Goal: Check status: Check status

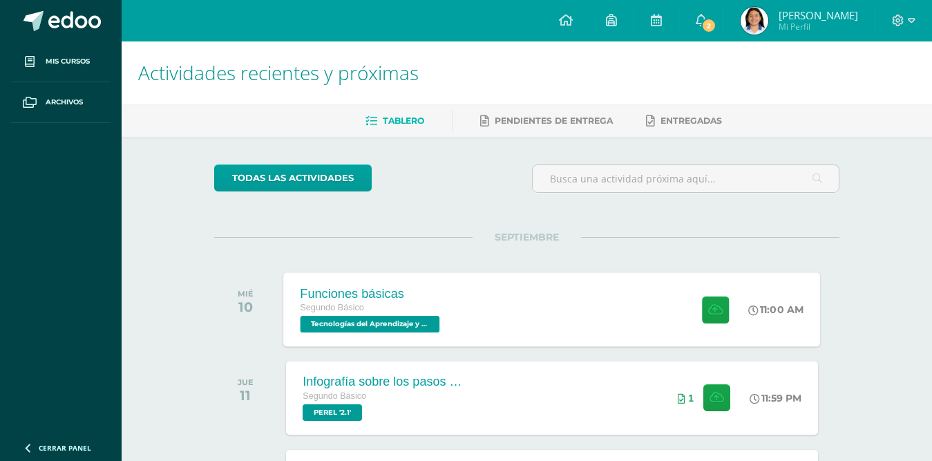
click at [611, 318] on div "Funciones básicas Segundo Básico Tecnologías del Aprendizaje y la Comunicación …" at bounding box center [552, 309] width 537 height 74
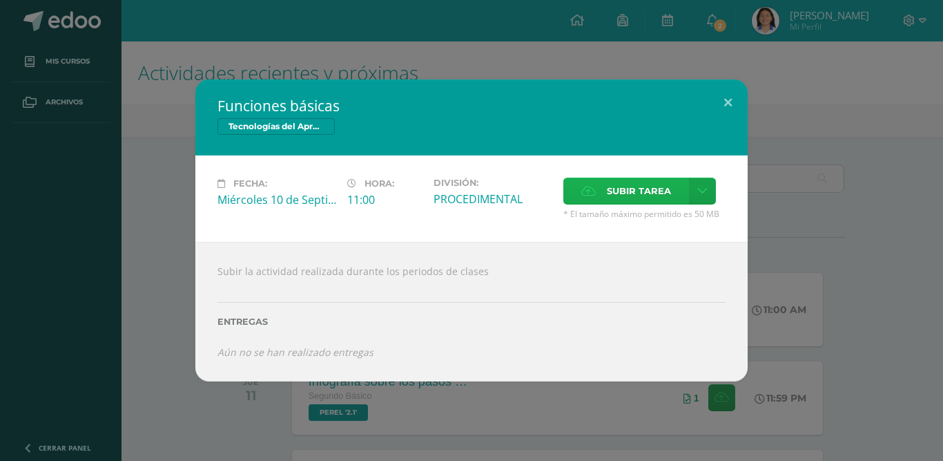
click at [608, 186] on span "Subir tarea" at bounding box center [639, 191] width 64 height 26
click at [0, 0] on input "Subir tarea" at bounding box center [0, 0] width 0 height 0
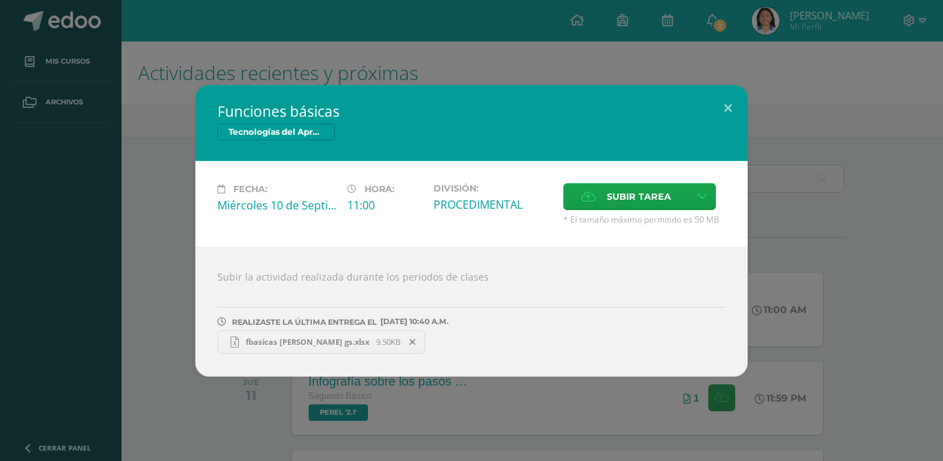
click at [302, 337] on span "fbasicas [PERSON_NAME] gs.xlsx" at bounding box center [307, 341] width 137 height 10
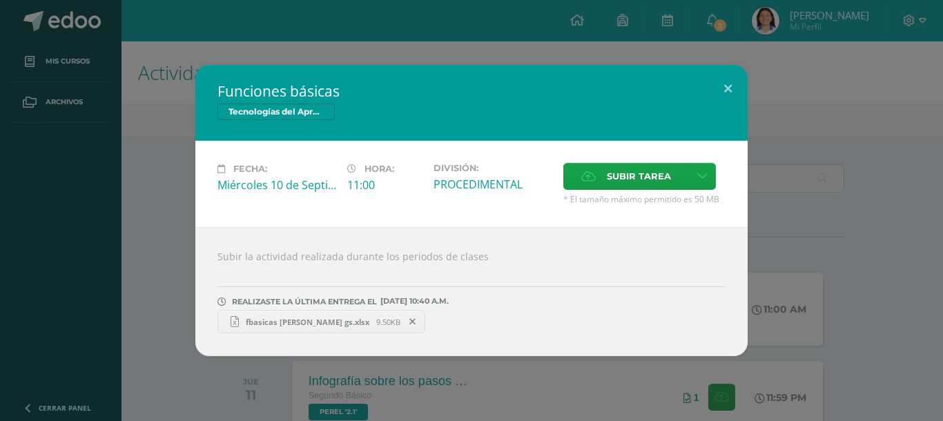
click at [393, 317] on div "REALIZASTE LA ÚLTIMA ENTREGA EL [DATE] 10:40 A.M. fbasicas [PERSON_NAME] gs.xls…" at bounding box center [472, 303] width 508 height 59
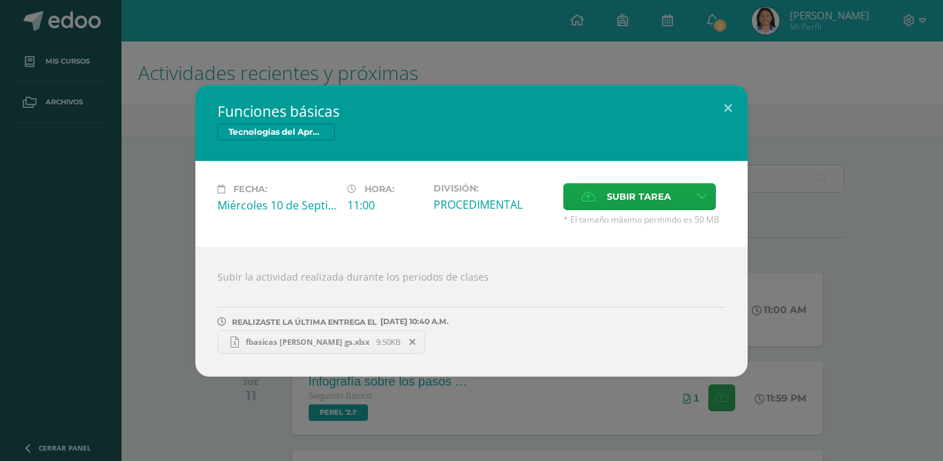
click at [410, 338] on icon at bounding box center [413, 342] width 6 height 10
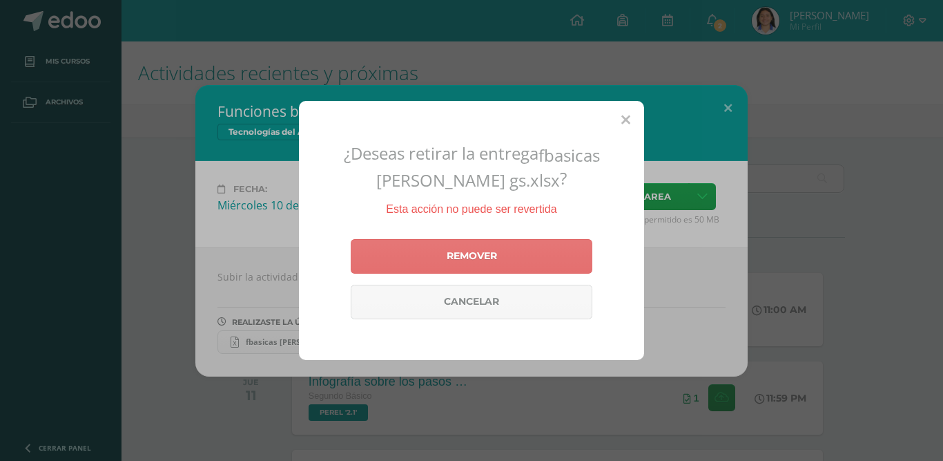
drag, startPoint x: 452, startPoint y: 231, endPoint x: 448, endPoint y: 240, distance: 10.2
click at [451, 235] on div "¿Deseas retirar la entrega fbasicas [PERSON_NAME] gs.xlsx ? Esta acción no pued…" at bounding box center [471, 230] width 345 height 259
click at [439, 247] on link "Remover" at bounding box center [472, 256] width 242 height 35
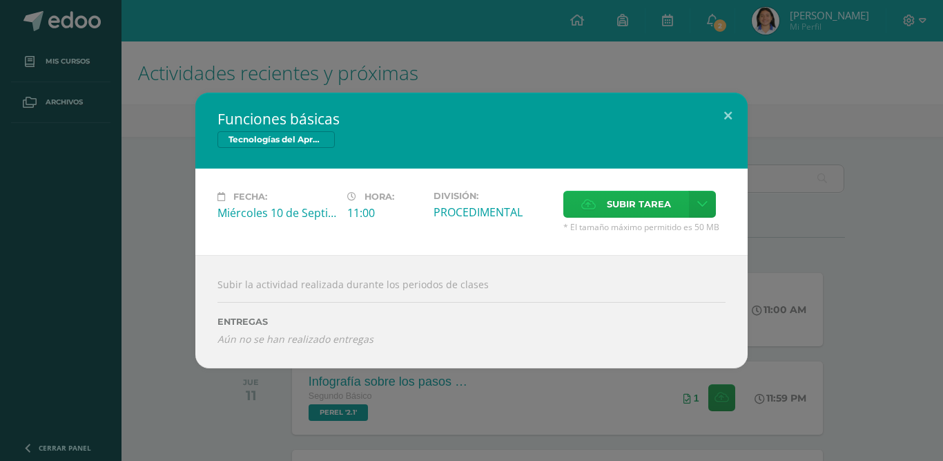
click at [620, 201] on span "Subir tarea" at bounding box center [639, 204] width 64 height 26
click at [0, 0] on input "Subir tarea" at bounding box center [0, 0] width 0 height 0
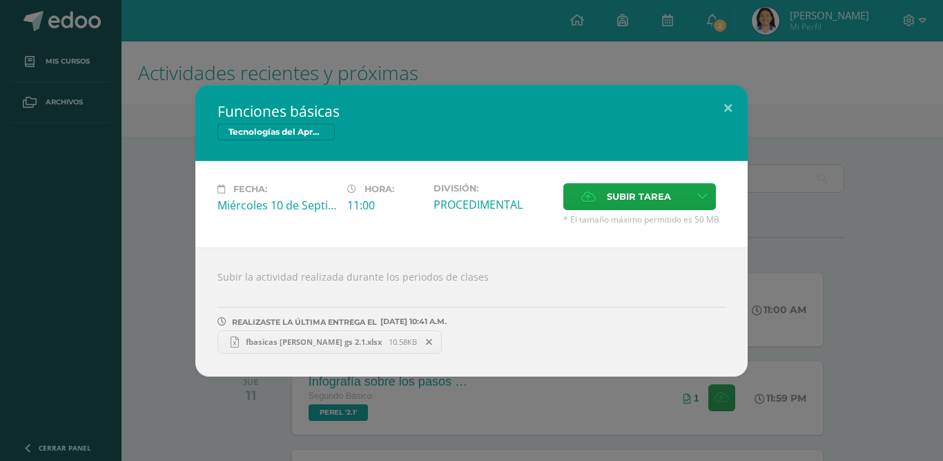
click at [305, 343] on span "fbasicas maria renee gs 2.1.xlsx" at bounding box center [314, 341] width 150 height 10
click at [721, 99] on button at bounding box center [728, 108] width 39 height 47
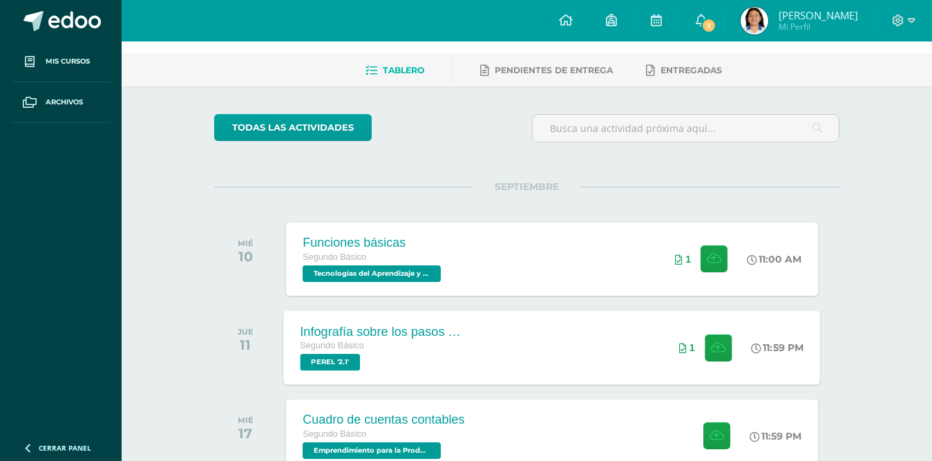
scroll to position [207, 0]
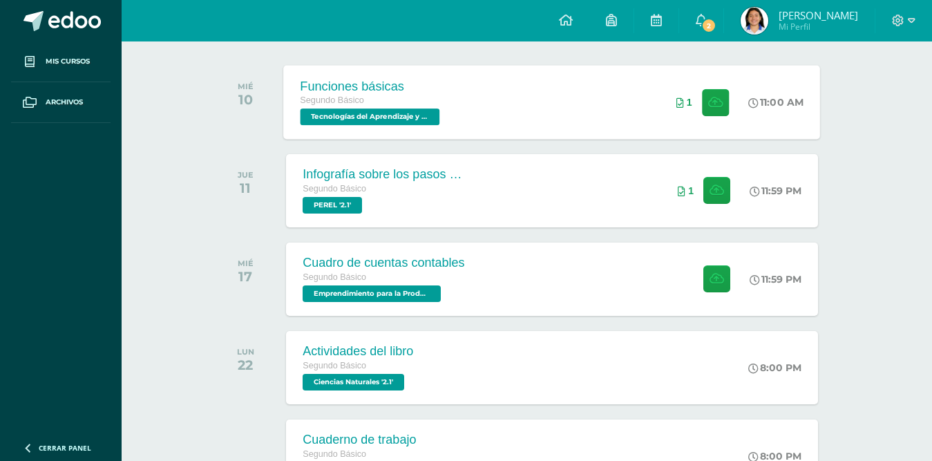
click at [504, 108] on div "Funciones básicas Segundo Básico Tecnologías del Aprendizaje y la Comunicación …" at bounding box center [552, 102] width 537 height 74
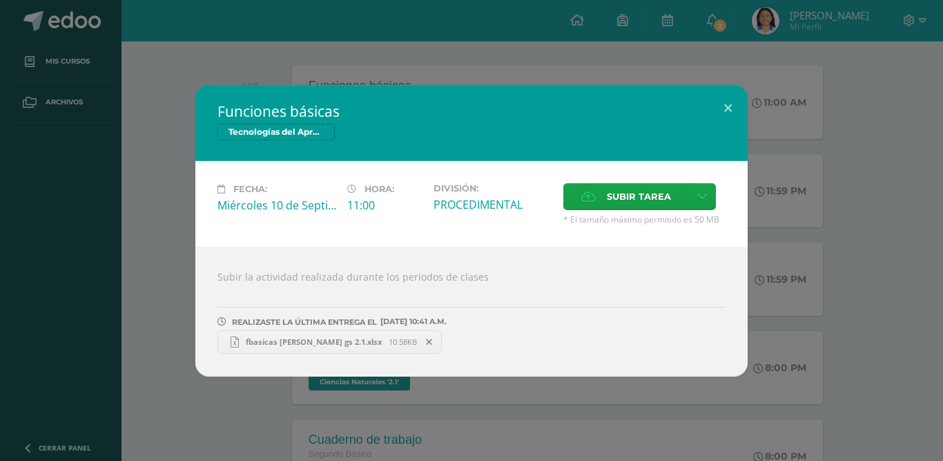
click at [351, 338] on span "fbasicas maria renee gs 2.1.xlsx" at bounding box center [314, 341] width 150 height 10
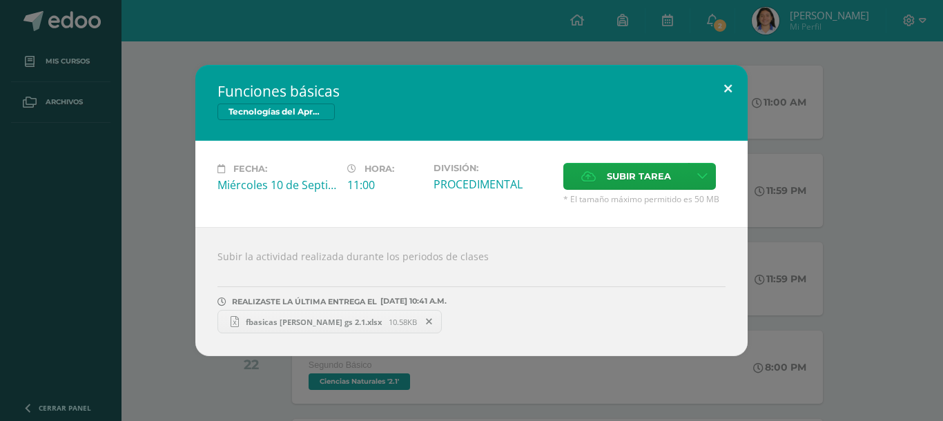
click at [721, 81] on button at bounding box center [728, 88] width 39 height 47
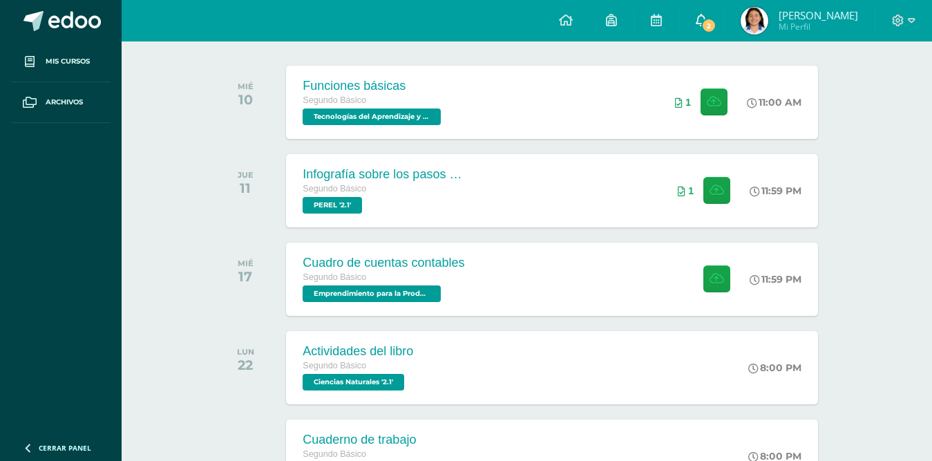
click at [706, 20] on icon at bounding box center [700, 20] width 11 height 12
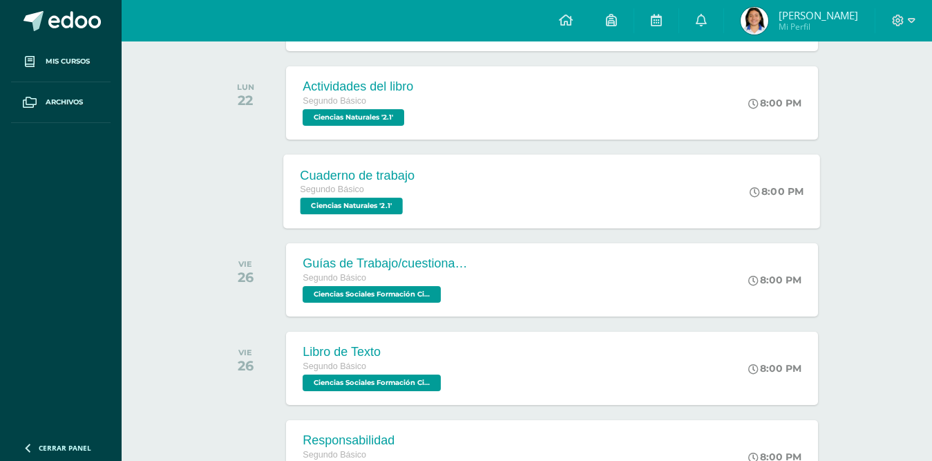
scroll to position [276, 0]
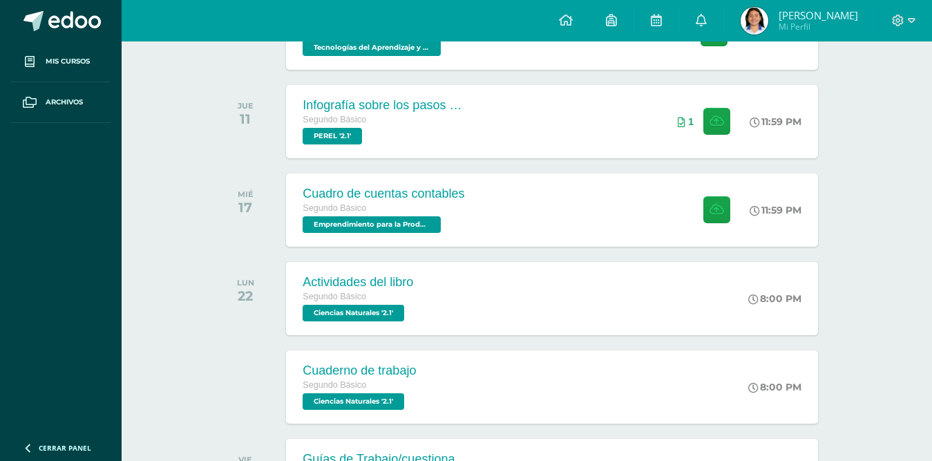
click at [768, 17] on img at bounding box center [754, 21] width 28 height 28
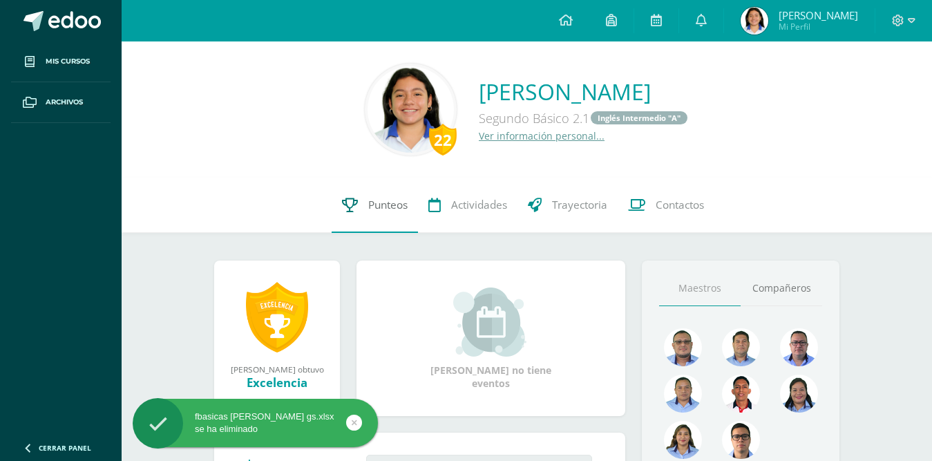
click at [376, 199] on span "Punteos" at bounding box center [387, 205] width 39 height 15
click at [385, 209] on span "Punteos" at bounding box center [387, 205] width 39 height 15
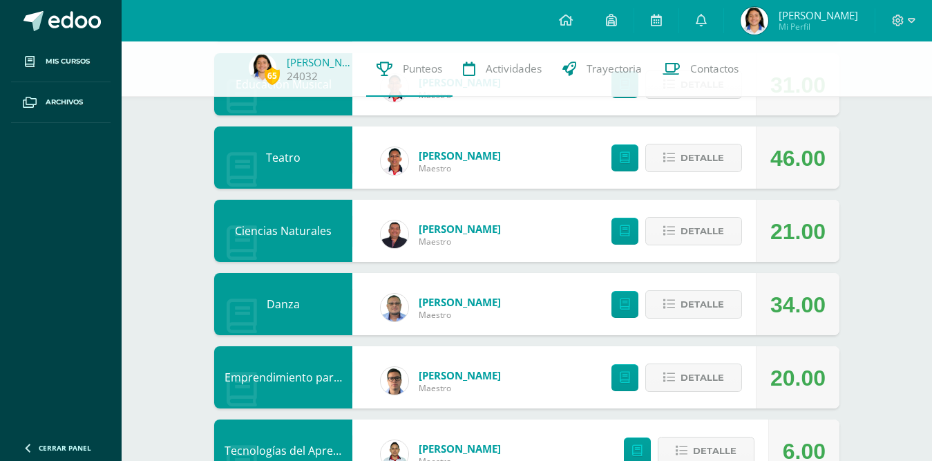
scroll to position [599, 0]
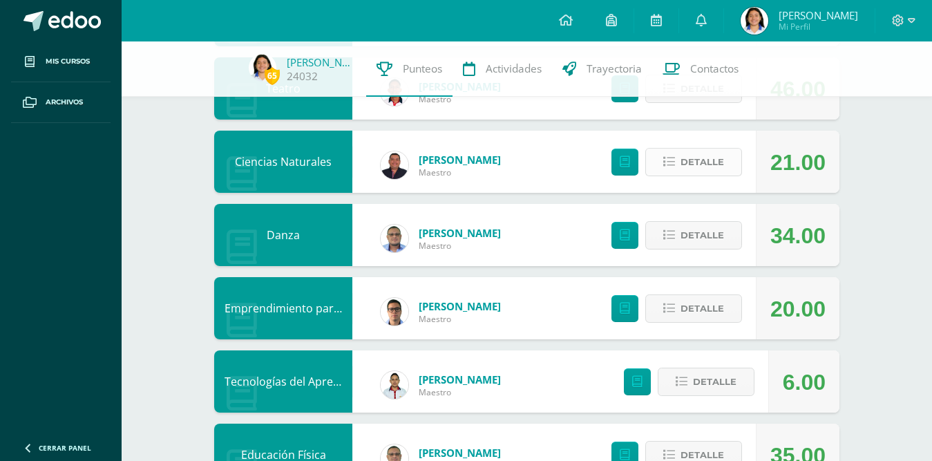
click at [668, 164] on icon at bounding box center [669, 162] width 12 height 12
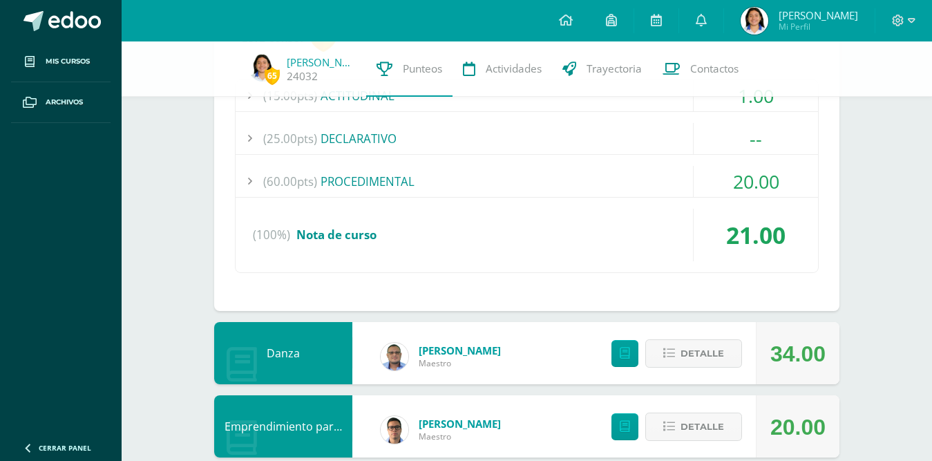
scroll to position [807, 0]
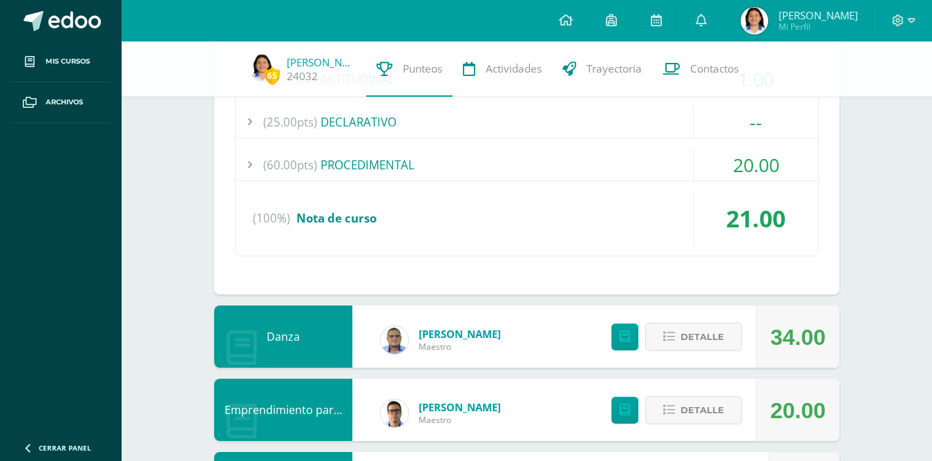
click at [381, 171] on div "(60.00pts) PROCEDIMENTAL" at bounding box center [526, 164] width 582 height 31
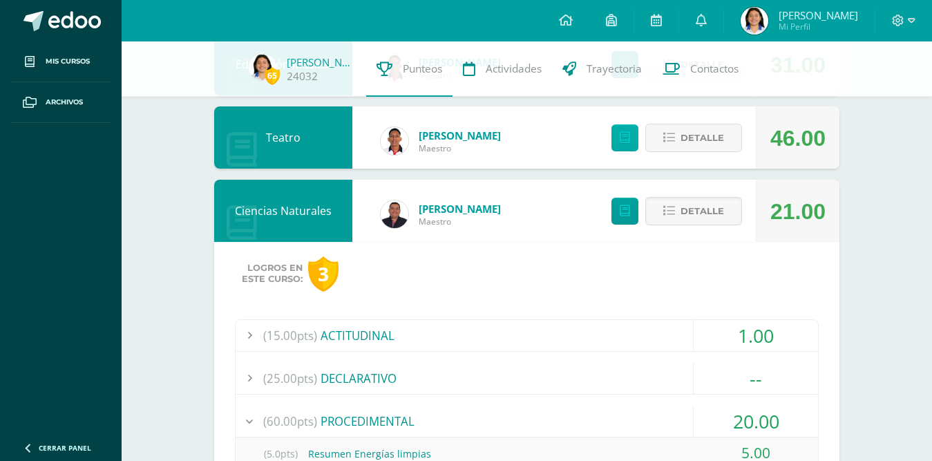
scroll to position [530, 0]
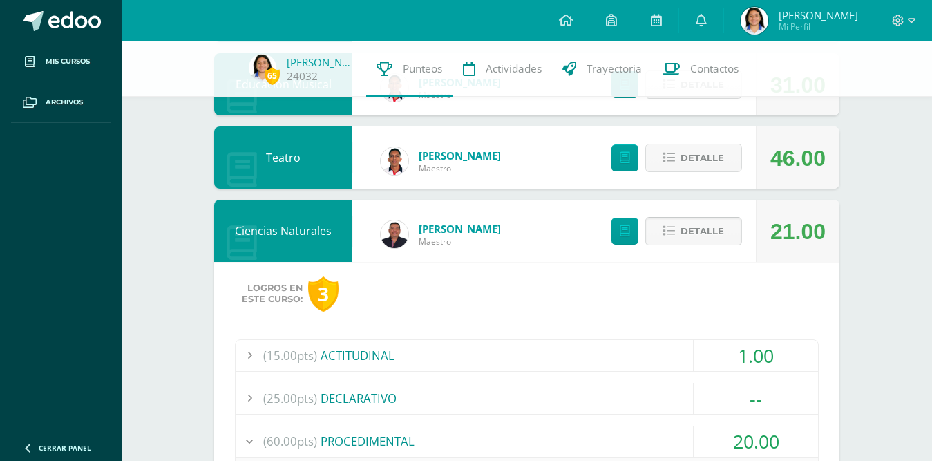
click at [667, 222] on button "Detalle" at bounding box center [693, 231] width 97 height 28
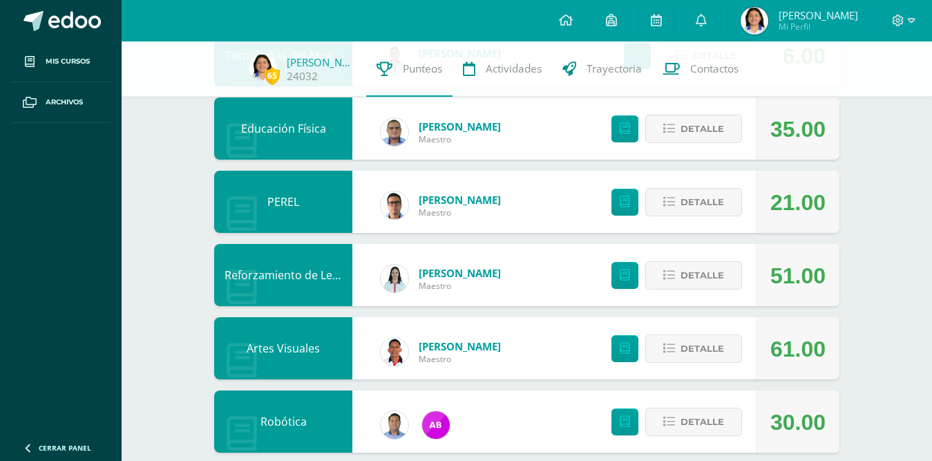
scroll to position [945, 0]
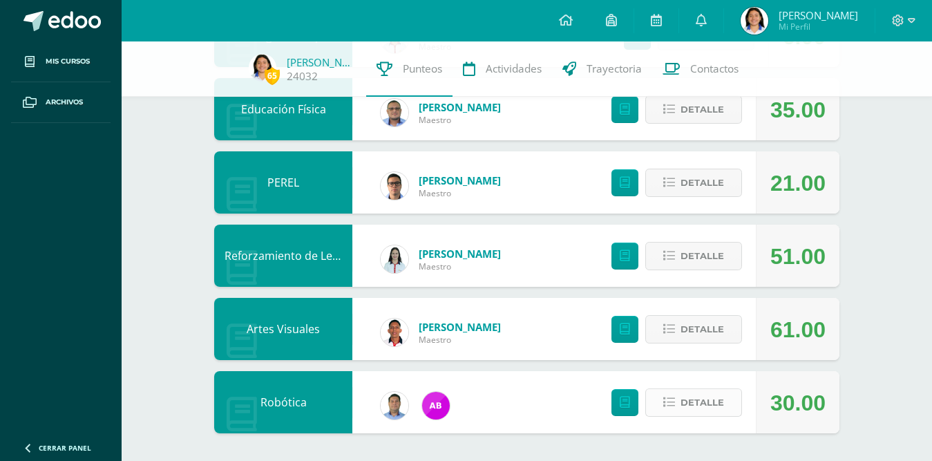
click at [698, 389] on span "Detalle" at bounding box center [702, 402] width 44 height 26
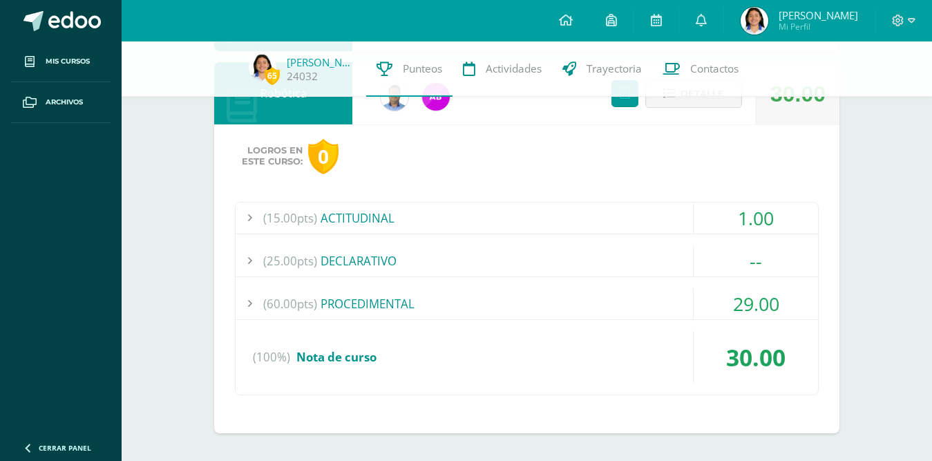
click at [351, 289] on div "(60.00pts) PROCEDIMENTAL" at bounding box center [526, 303] width 582 height 31
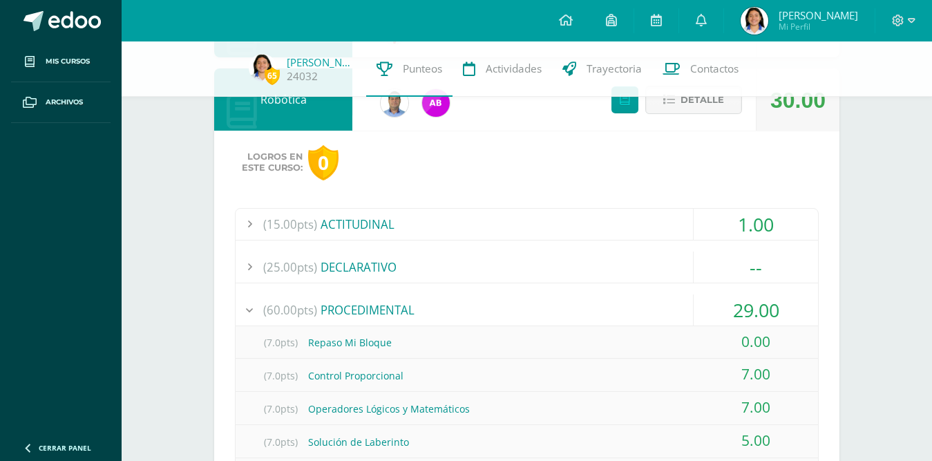
scroll to position [1244, 0]
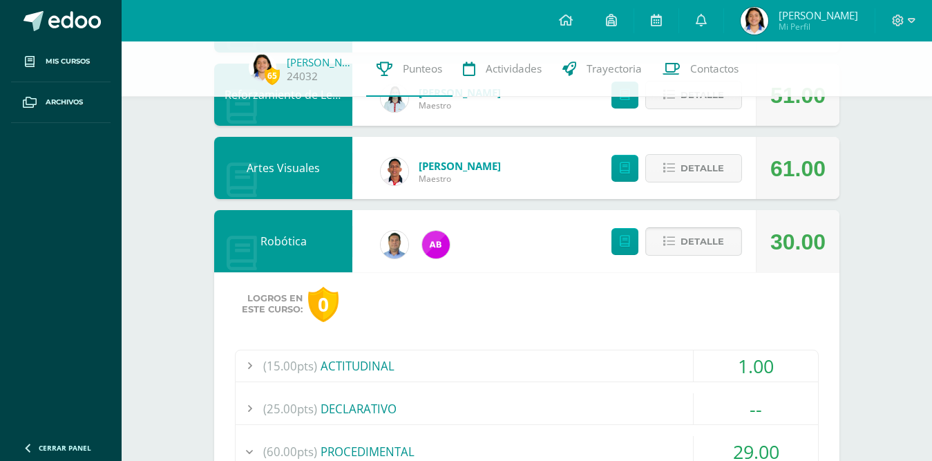
click at [695, 249] on span "Detalle" at bounding box center [702, 242] width 44 height 26
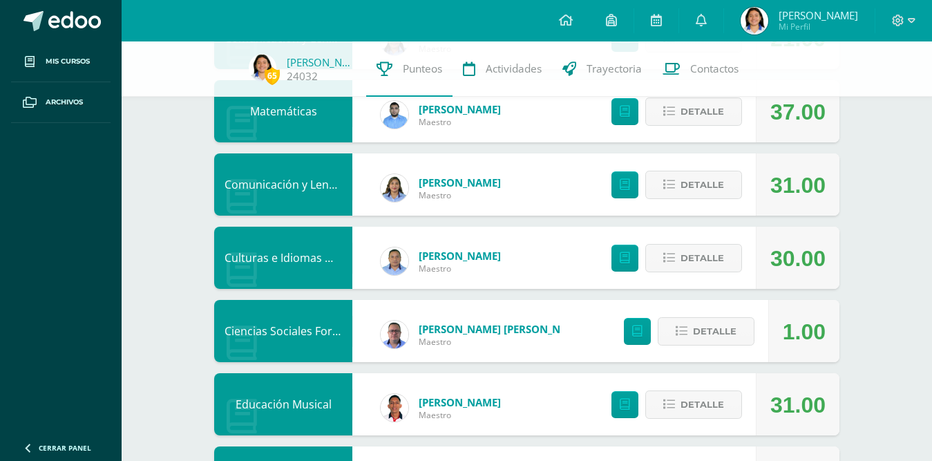
scroll to position [0, 0]
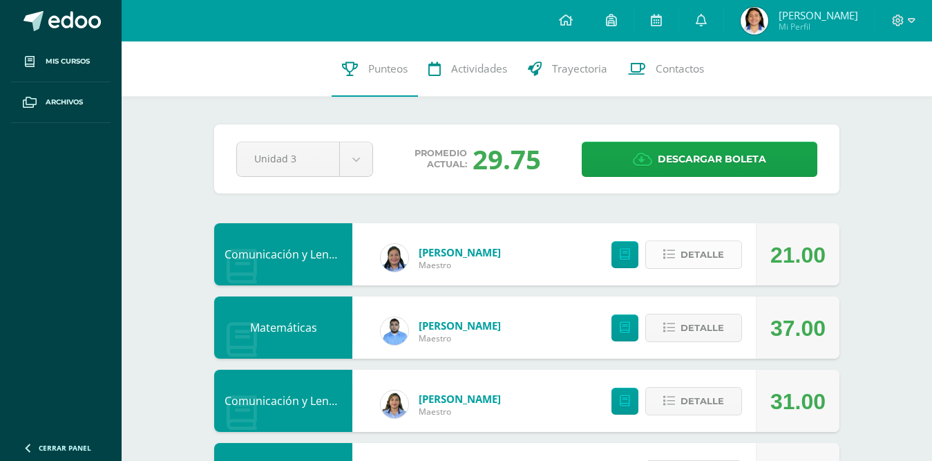
click at [690, 257] on span "Detalle" at bounding box center [702, 255] width 44 height 26
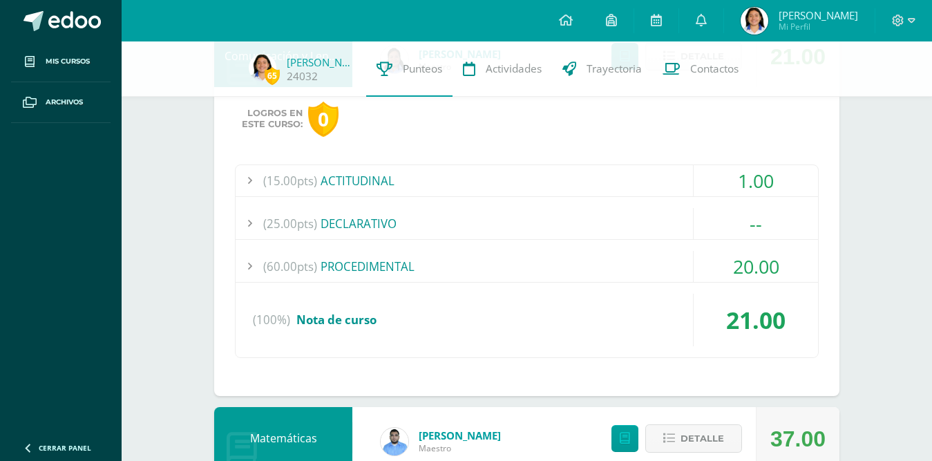
scroll to position [276, 0]
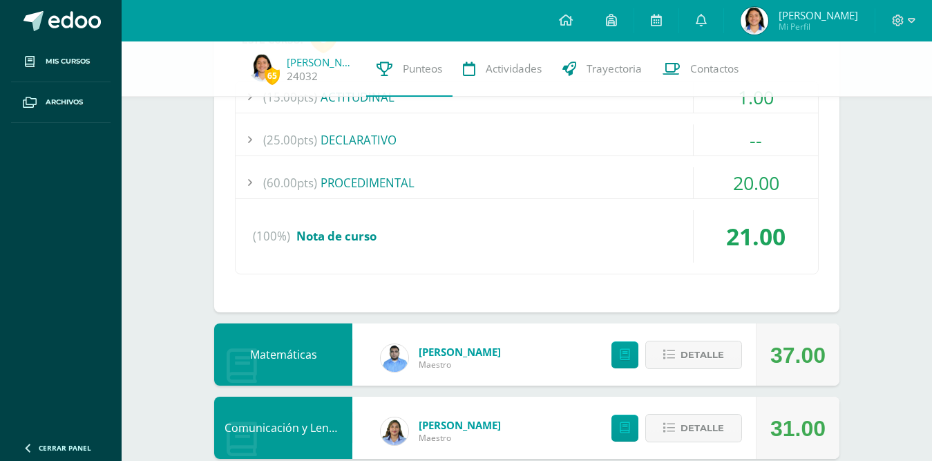
click at [446, 172] on div "(60.00pts) PROCEDIMENTAL" at bounding box center [526, 182] width 582 height 31
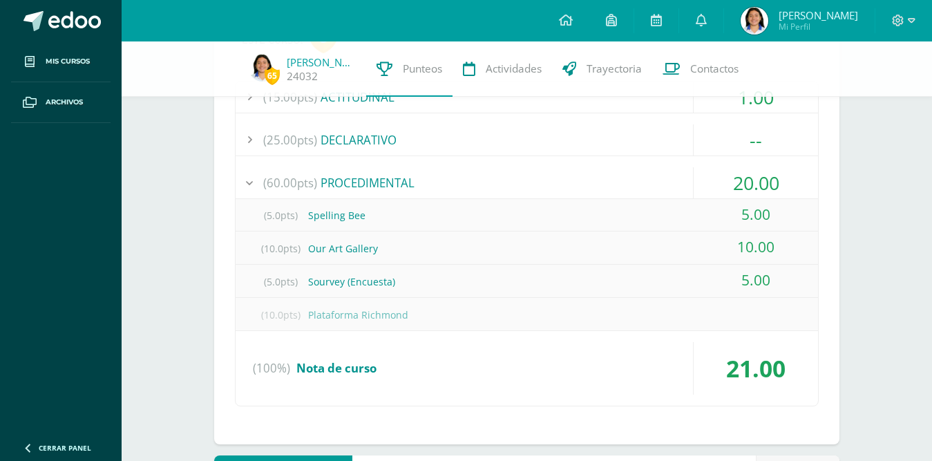
click at [636, 316] on div "(10.0pts) Plataforma Richmond" at bounding box center [526, 314] width 582 height 31
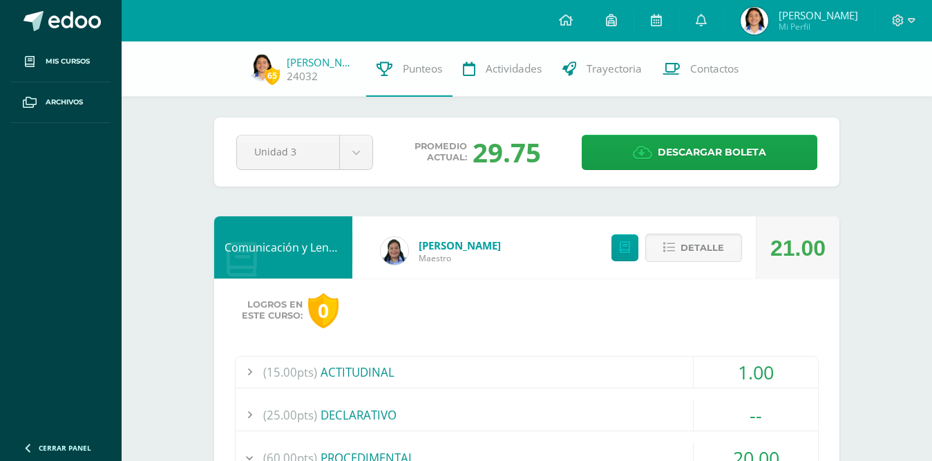
scroll to position [0, 0]
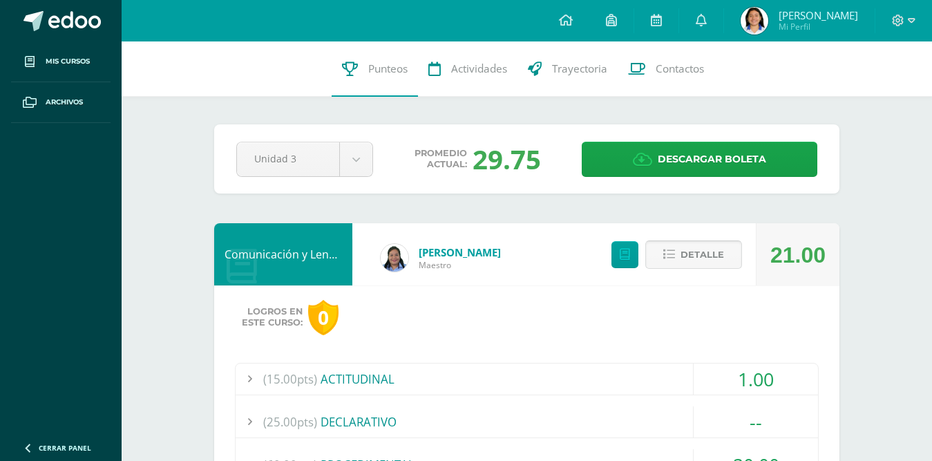
click at [717, 258] on span "Detalle" at bounding box center [702, 255] width 44 height 26
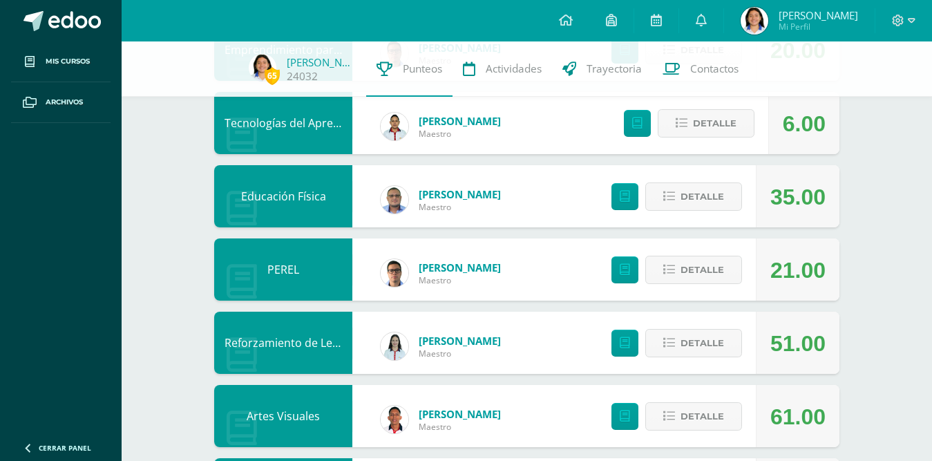
scroll to position [945, 0]
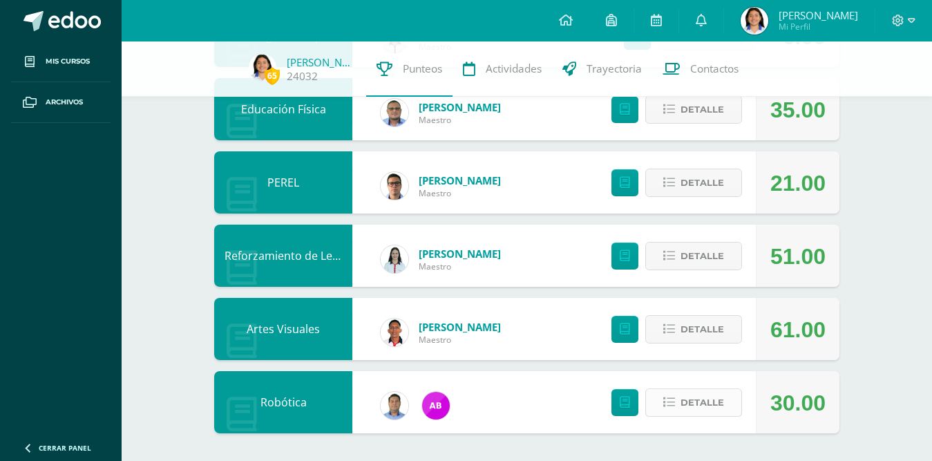
click at [668, 394] on button "Detalle" at bounding box center [693, 402] width 97 height 28
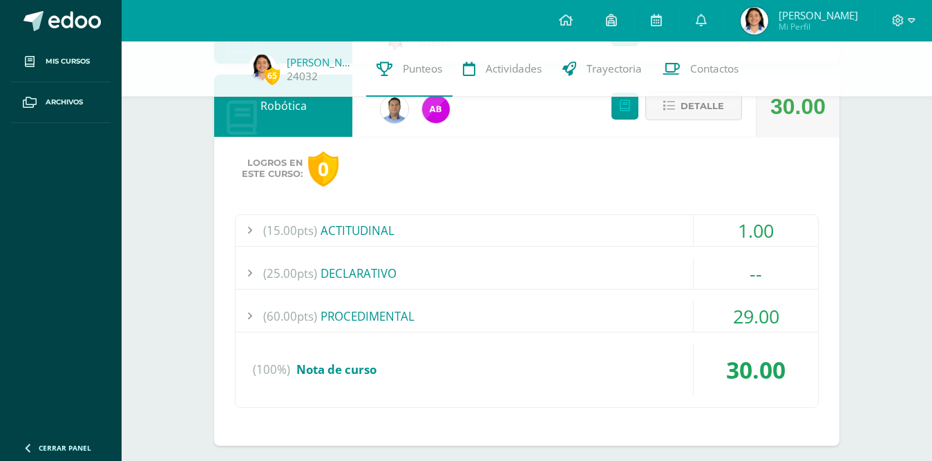
scroll to position [1253, 0]
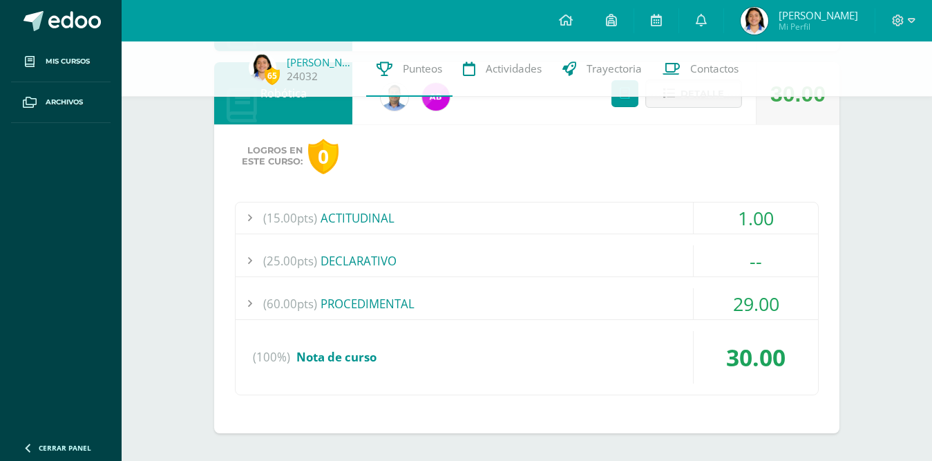
click at [358, 318] on div "(60.00pts) PROCEDIMENTAL" at bounding box center [526, 303] width 582 height 31
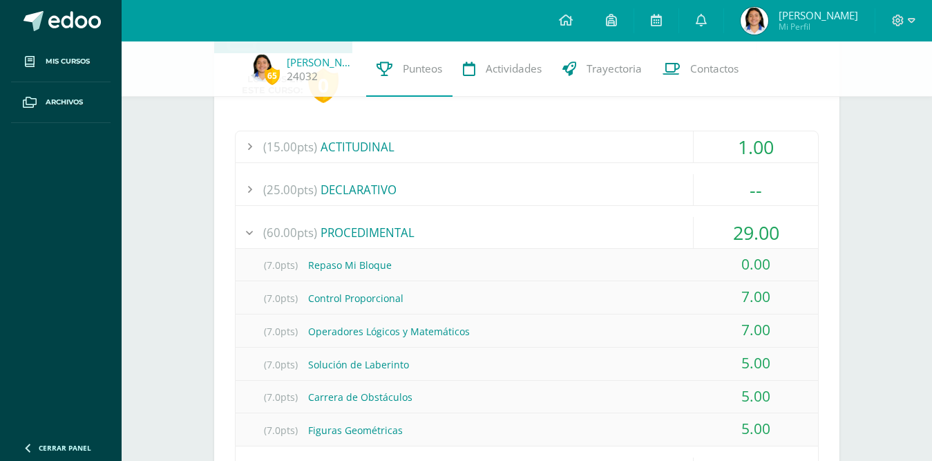
scroll to position [1451, 0]
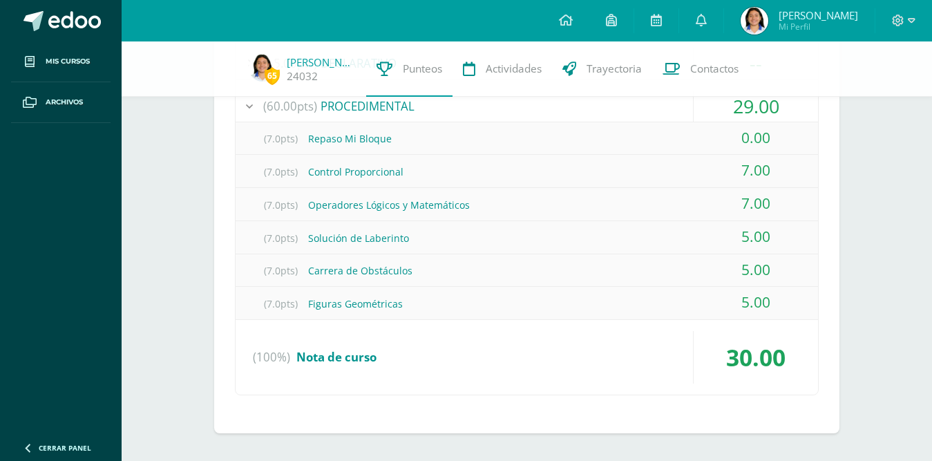
click at [755, 142] on div "0.00" at bounding box center [755, 137] width 124 height 31
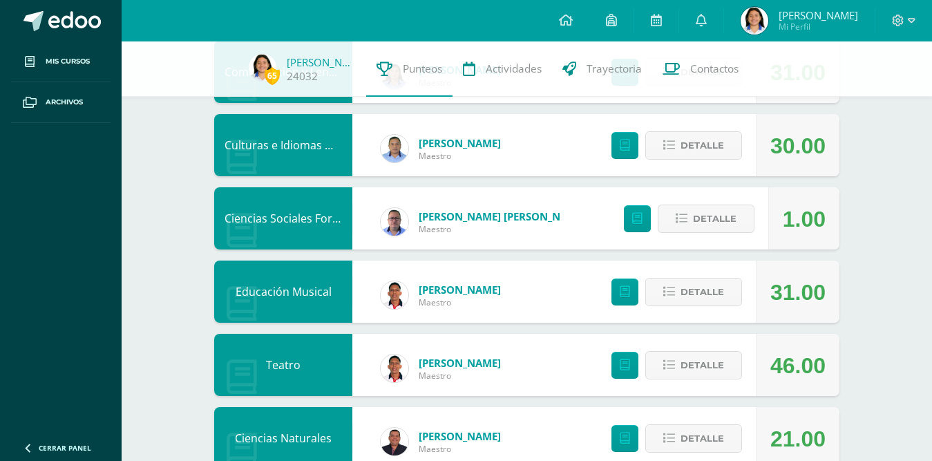
scroll to position [277, 0]
